Goal: Information Seeking & Learning: Learn about a topic

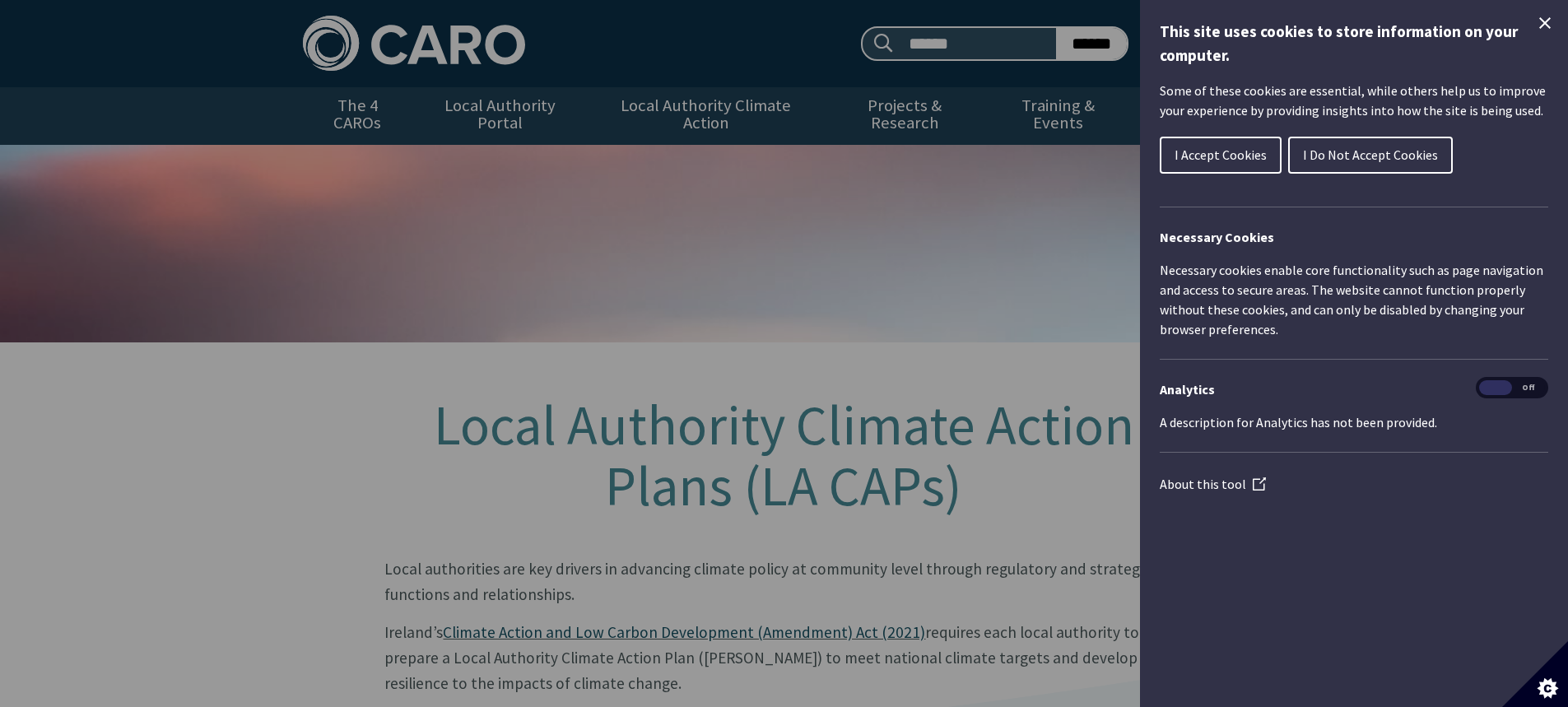
click at [1205, 143] on button "I Accept Cookies" at bounding box center [1220, 155] width 122 height 37
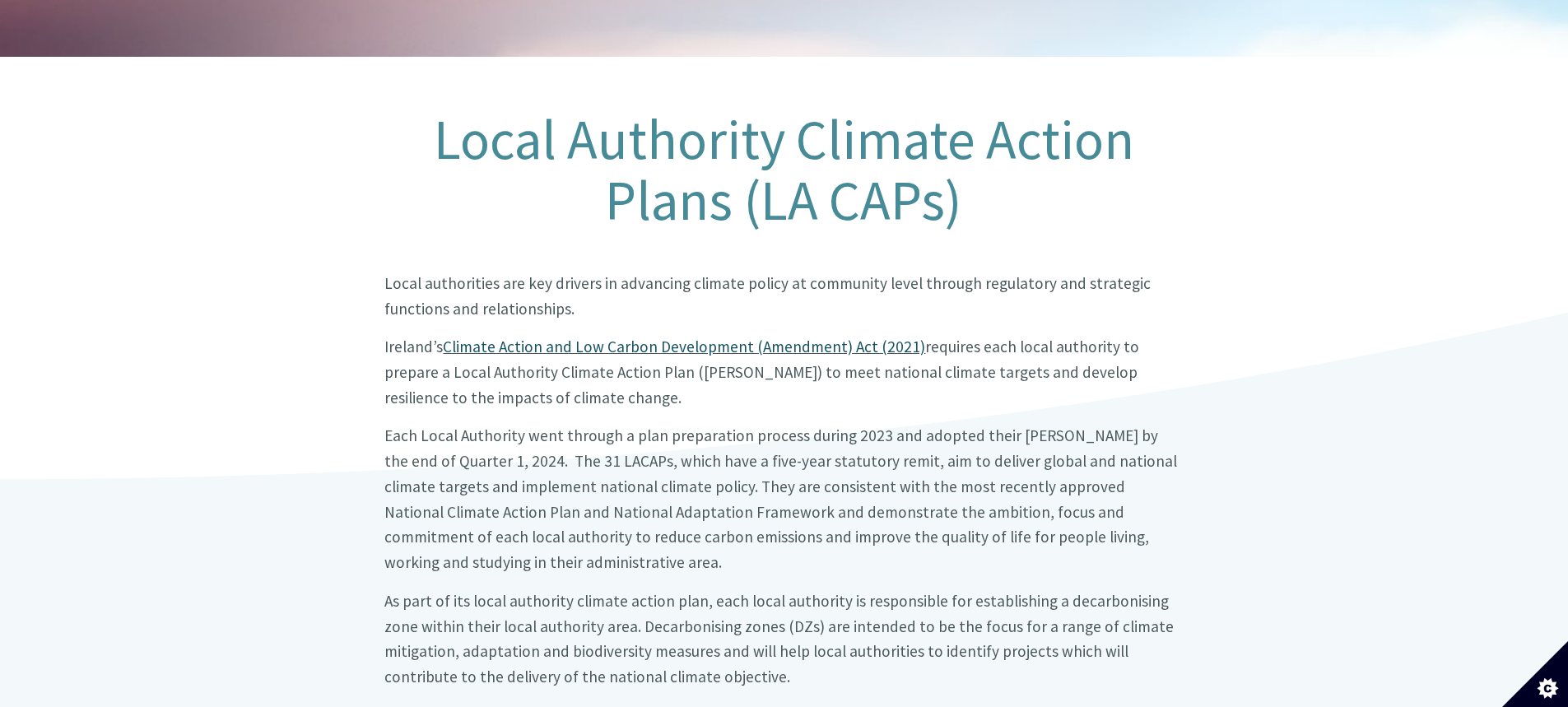
scroll to position [329, 0]
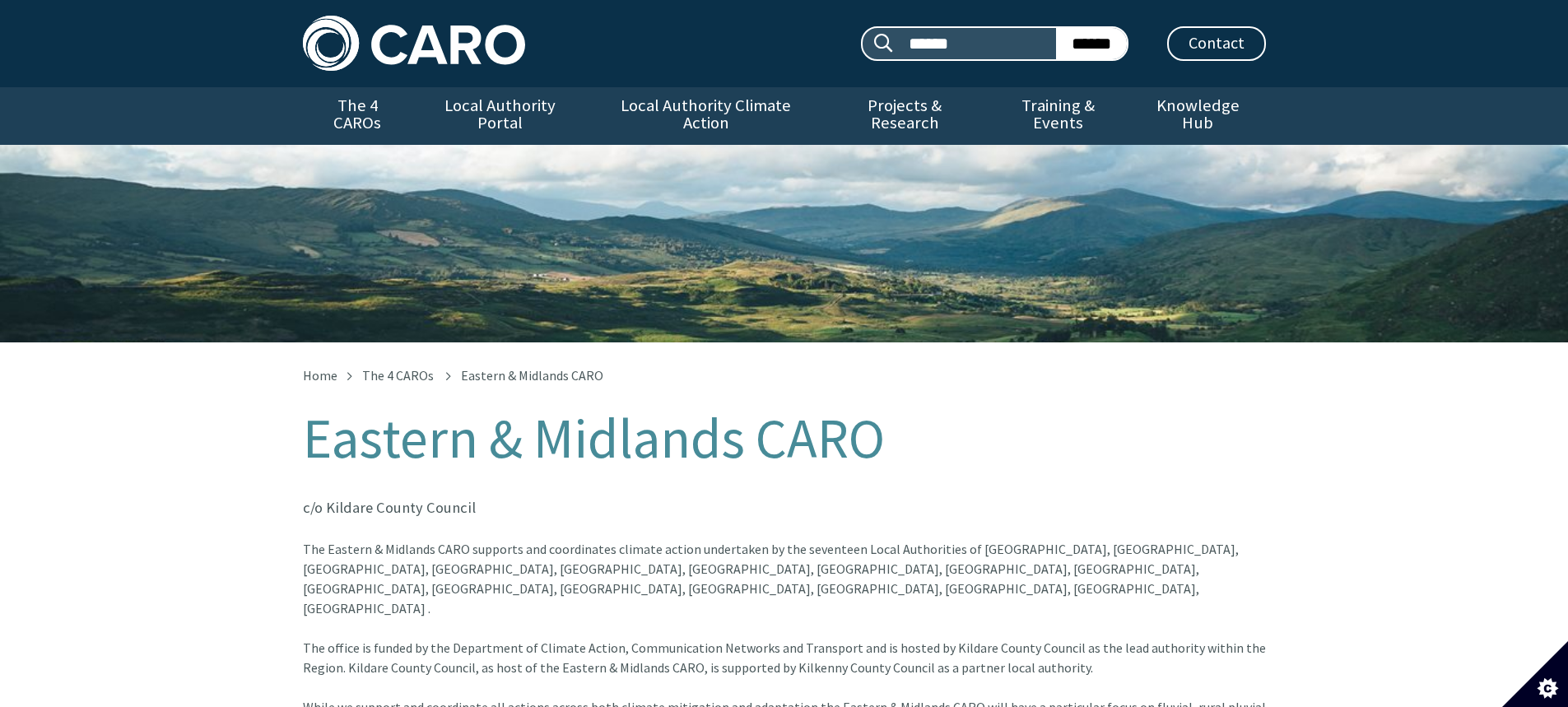
click at [806, 262] on div "Eastern & Midlands CARO" at bounding box center [784, 243] width 1568 height 197
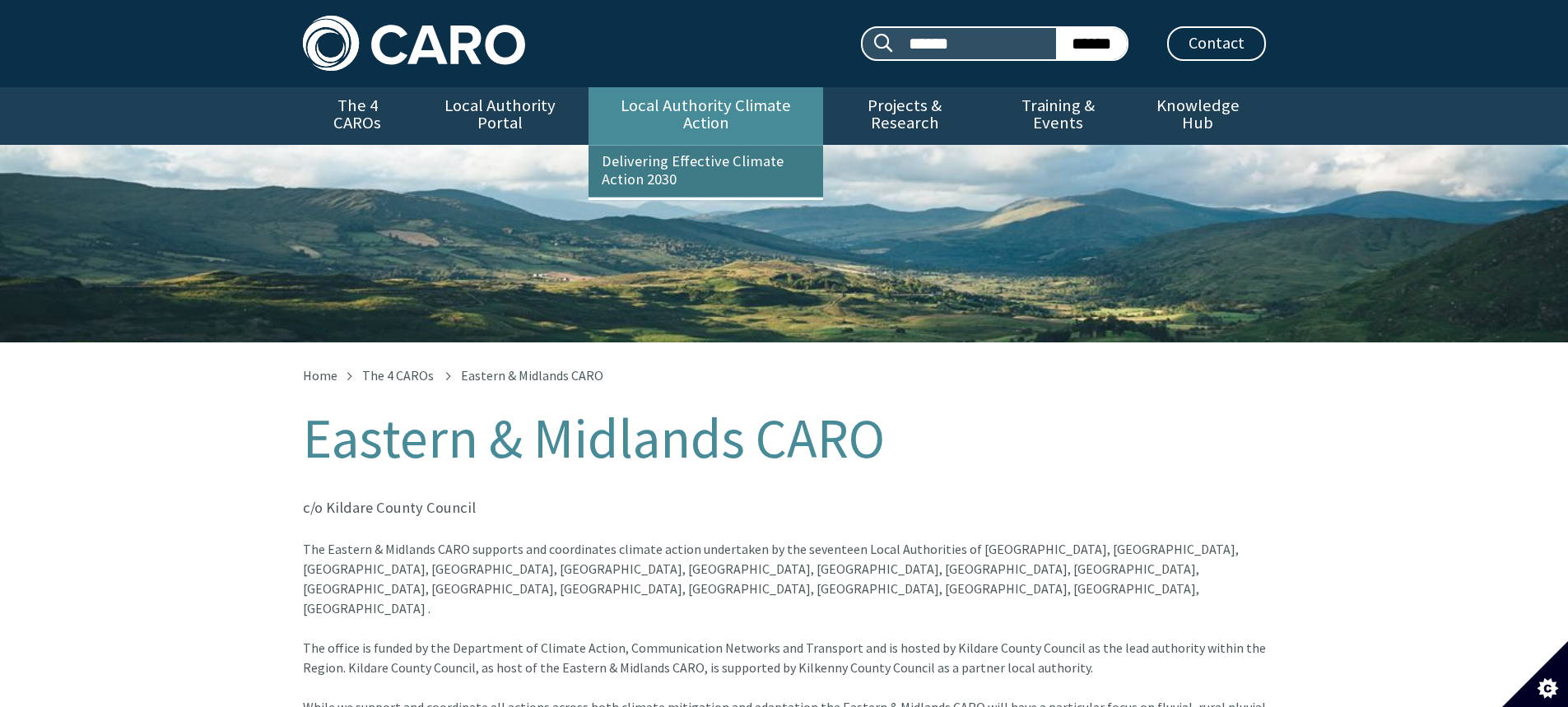
click at [683, 146] on link "Delivering Effective Climate Action 2030" at bounding box center [706, 171] width 234 height 51
